Goal: Find specific page/section: Find specific page/section

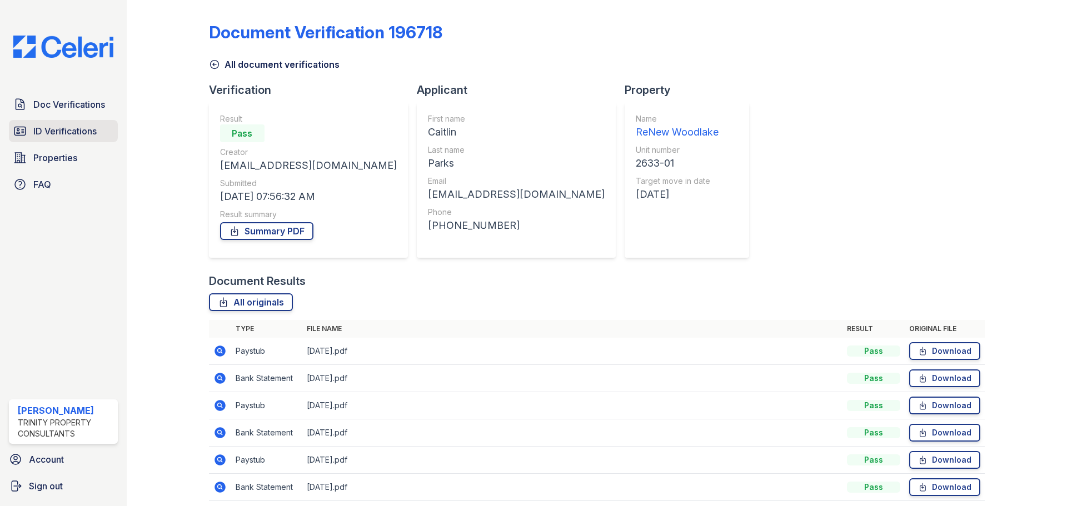
click at [64, 136] on span "ID Verifications" at bounding box center [64, 130] width 63 height 13
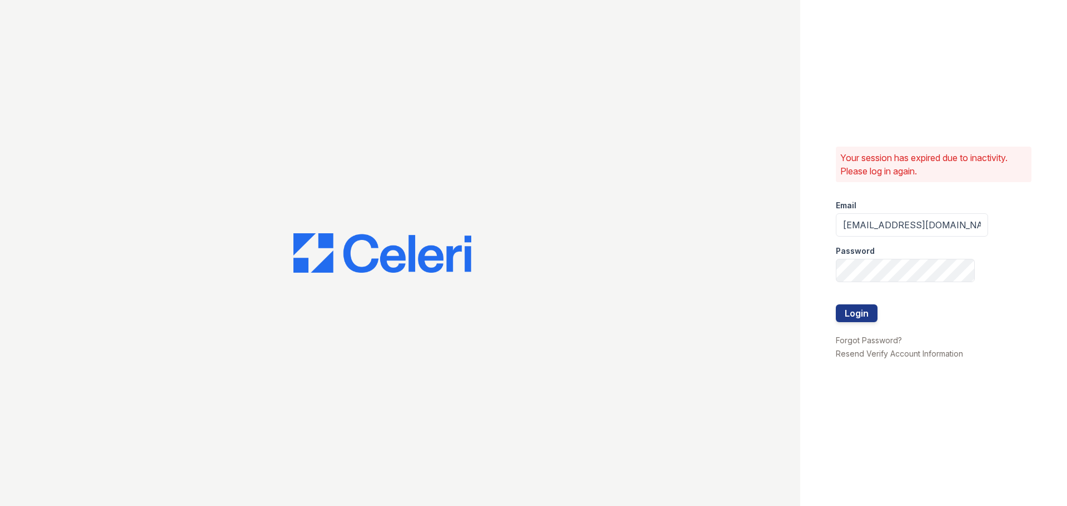
click at [832, 313] on div "Your session has expired due to inactivity. Please log in again. Email [EMAIL_A…" at bounding box center [933, 253] width 267 height 506
click at [846, 312] on button "Login" at bounding box center [857, 313] width 42 height 18
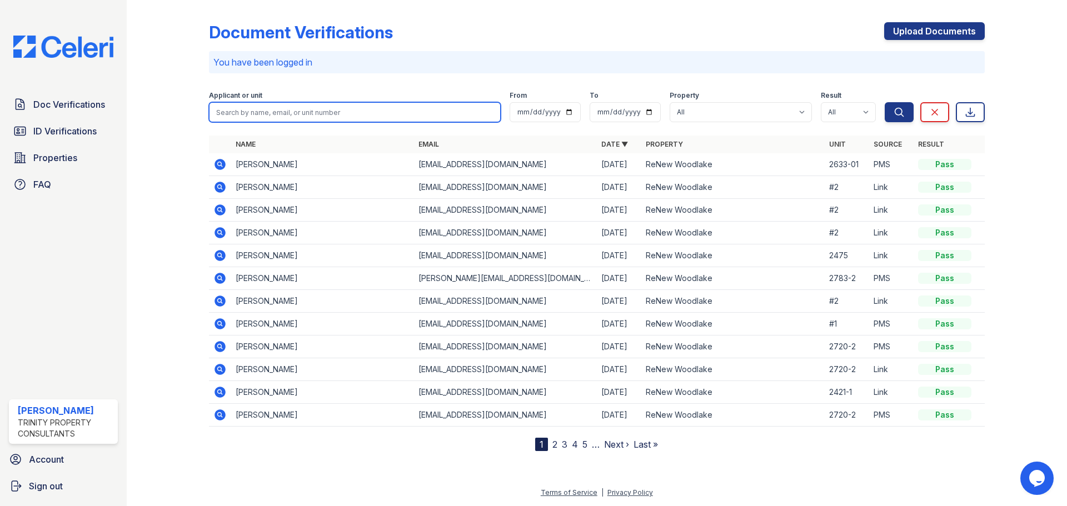
click at [337, 110] on input "search" at bounding box center [355, 112] width 292 height 20
type input "bianca"
click at [884, 102] on button "Search" at bounding box center [898, 112] width 29 height 20
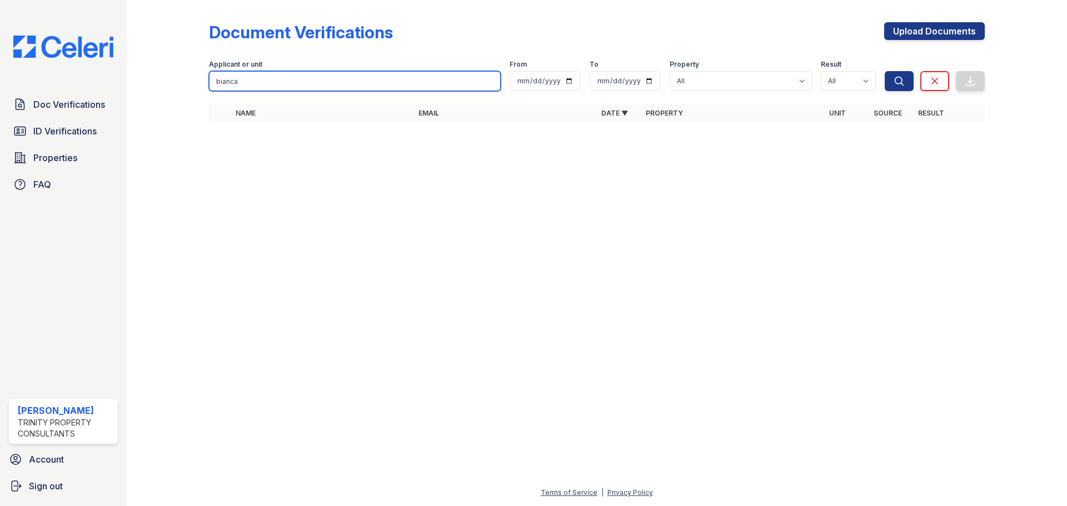
click at [218, 77] on input "bianca" at bounding box center [355, 81] width 292 height 20
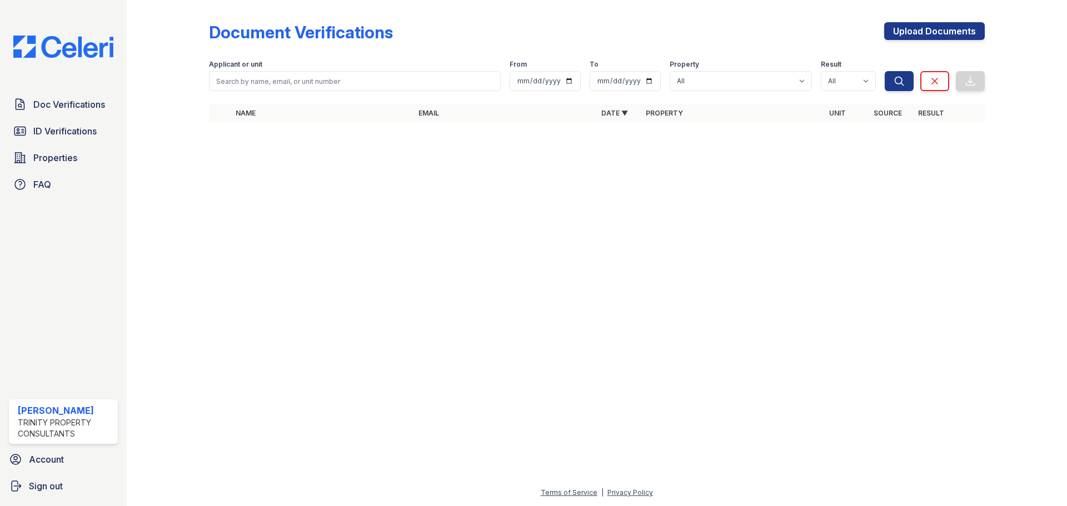
click at [187, 60] on div at bounding box center [176, 68] width 64 height 129
click at [76, 107] on span "Doc Verifications" at bounding box center [69, 104] width 72 height 13
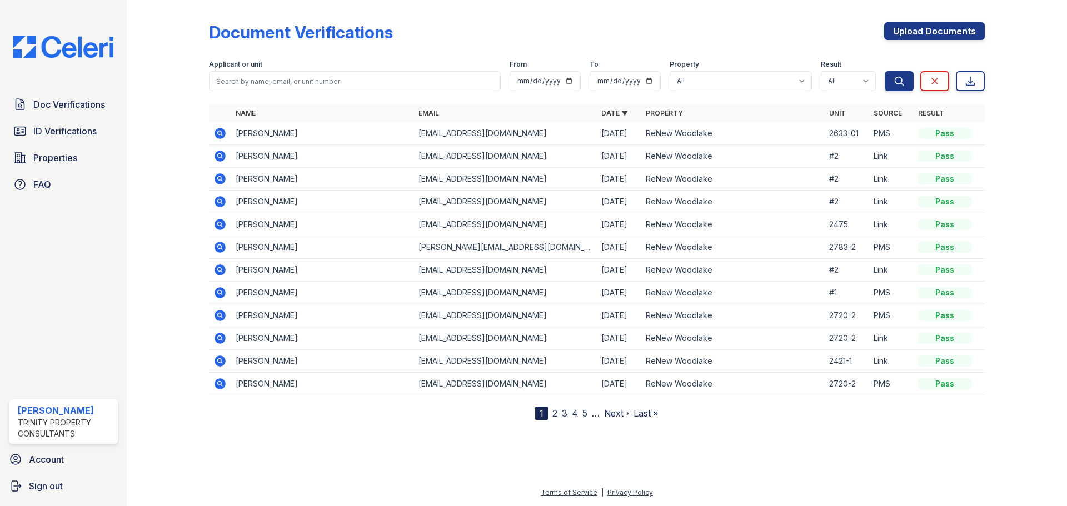
click at [44, 144] on div "Doc Verifications ID Verifications Properties FAQ" at bounding box center [63, 144] width 118 height 102
click at [48, 136] on span "ID Verifications" at bounding box center [64, 130] width 63 height 13
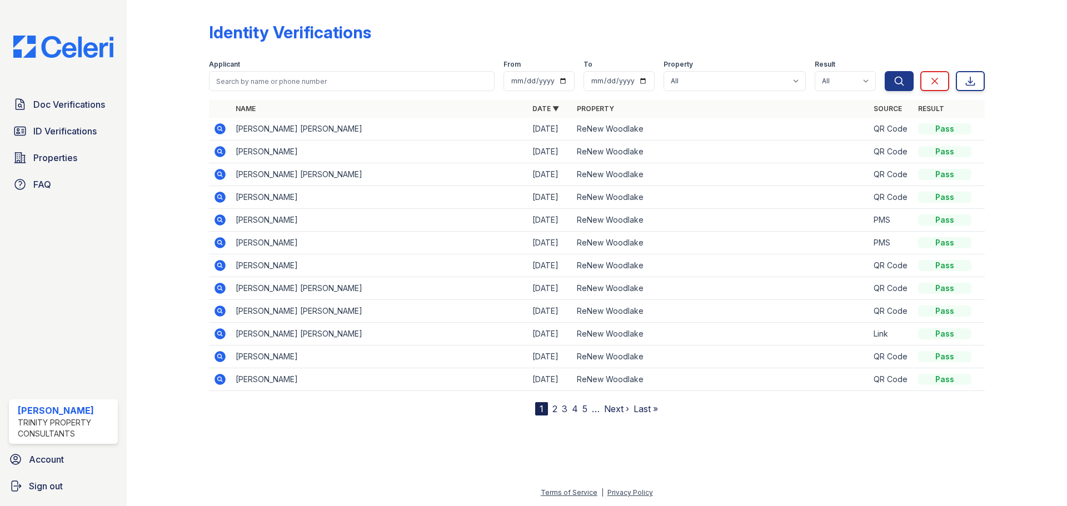
drag, startPoint x: 401, startPoint y: 445, endPoint x: 433, endPoint y: 417, distance: 43.3
click at [401, 445] on div at bounding box center [596, 459] width 904 height 53
